Goal: Go to known website: Access a specific website the user already knows

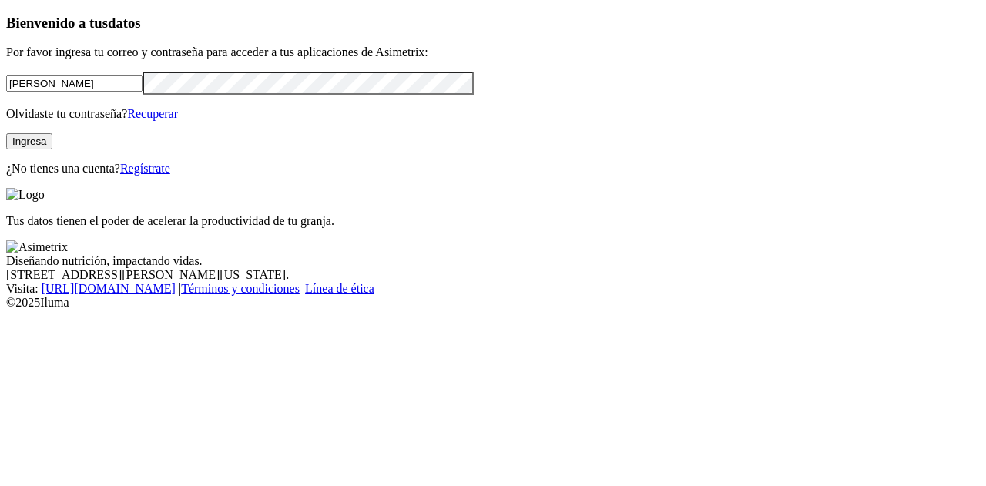
click input "submit" at bounding box center [0, 0] width 0 height 0
click at [130, 92] on input "[PERSON_NAME]" at bounding box center [74, 84] width 136 height 16
type input "[PERSON_NAME][EMAIL_ADDRESS][DOMAIN_NAME]"
click at [87, 176] on div "Bienvenido a tus datos Por favor ingresa tu correo y contraseña para acceder a …" at bounding box center [493, 95] width 974 height 161
click at [52, 150] on button "Ingresa" at bounding box center [29, 141] width 46 height 16
